Goal: Task Accomplishment & Management: Complete application form

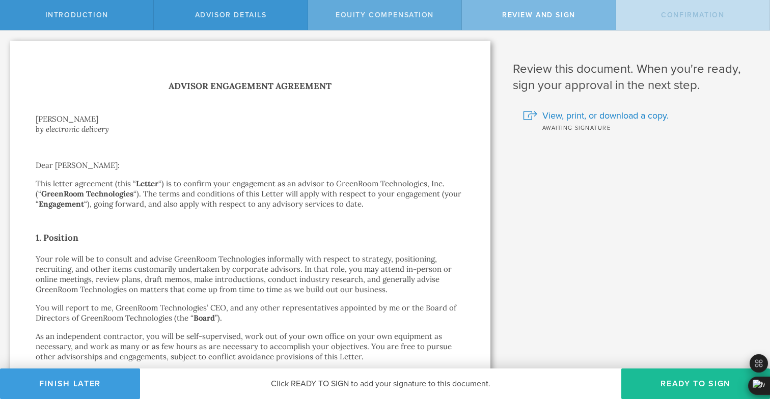
click at [398, 19] on span "Equity Compensation" at bounding box center [385, 15] width 98 height 9
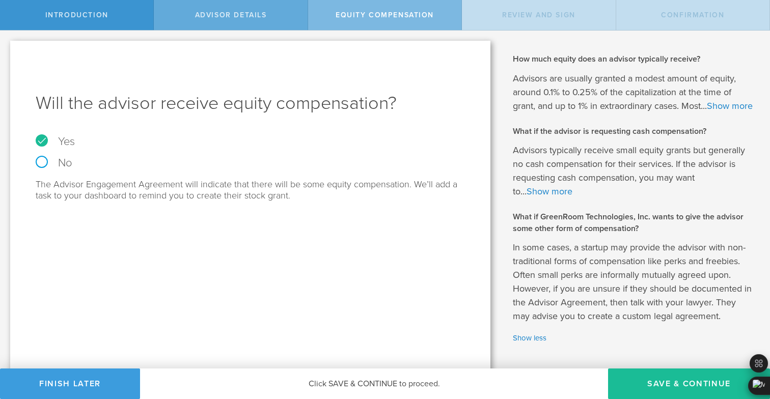
click at [249, 13] on span "Advisor Details" at bounding box center [231, 15] width 72 height 9
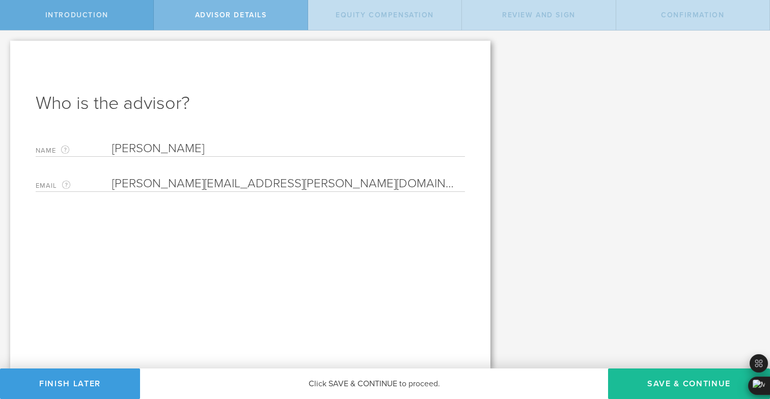
click at [136, 14] on div "Introduction" at bounding box center [77, 15] width 154 height 30
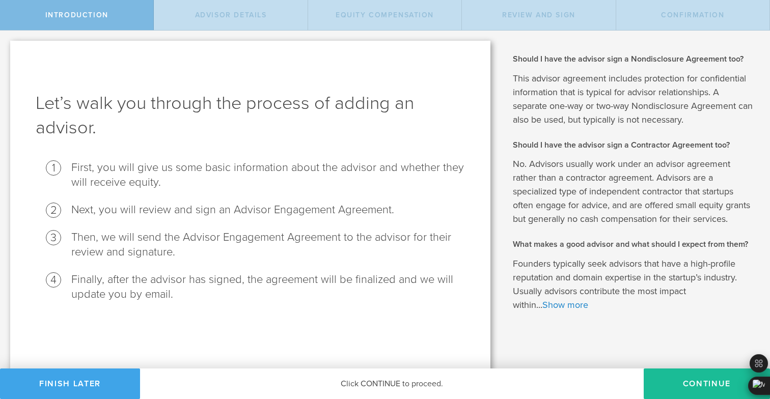
click at [89, 393] on button "Finish Later" at bounding box center [70, 384] width 140 height 31
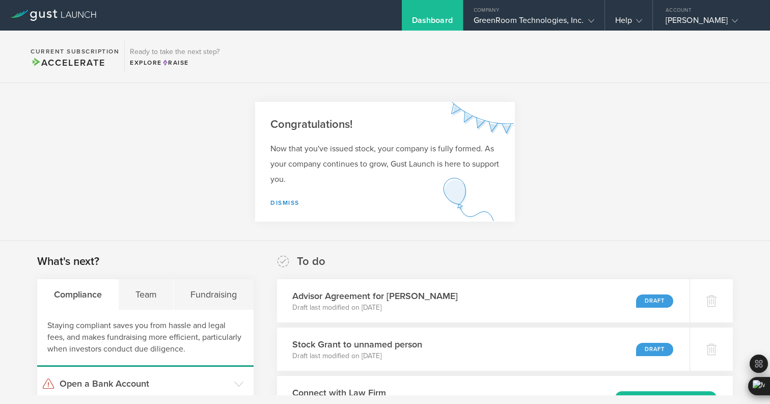
click at [503, 399] on body "Dashboard Company GreenRoom Technologies, Inc. Company Information Relationship…" at bounding box center [385, 202] width 770 height 404
